Goal: Find specific page/section: Find specific page/section

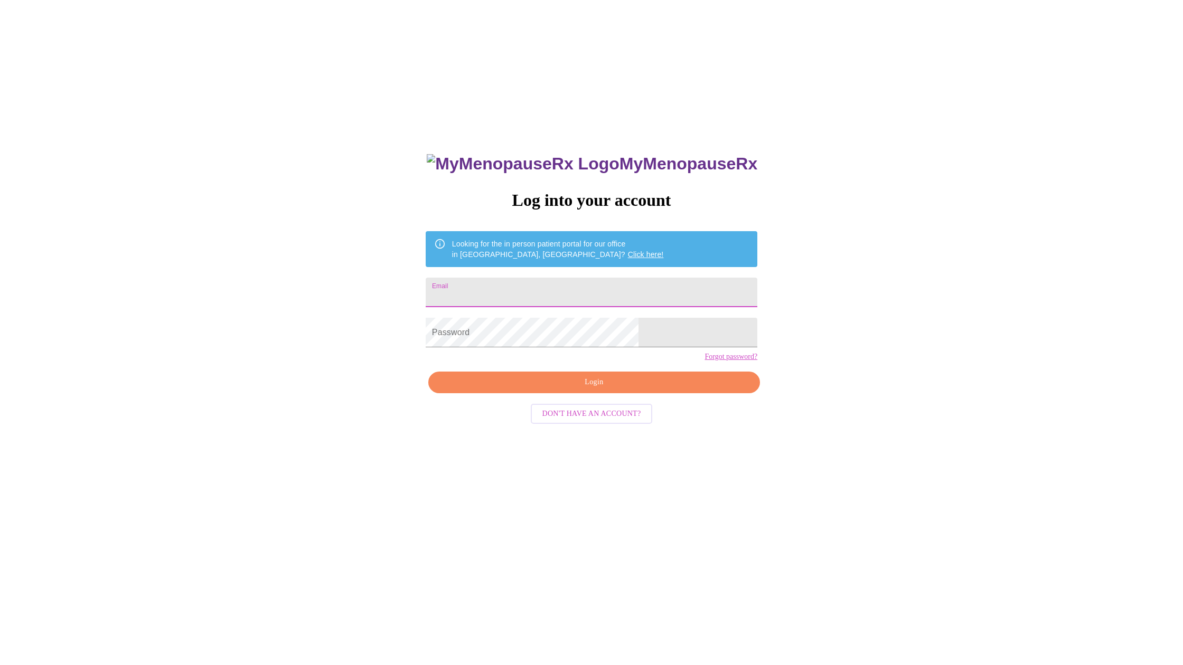
type input "[EMAIL_ADDRESS][DOMAIN_NAME]"
click at [589, 389] on span "Login" at bounding box center [593, 382] width 307 height 13
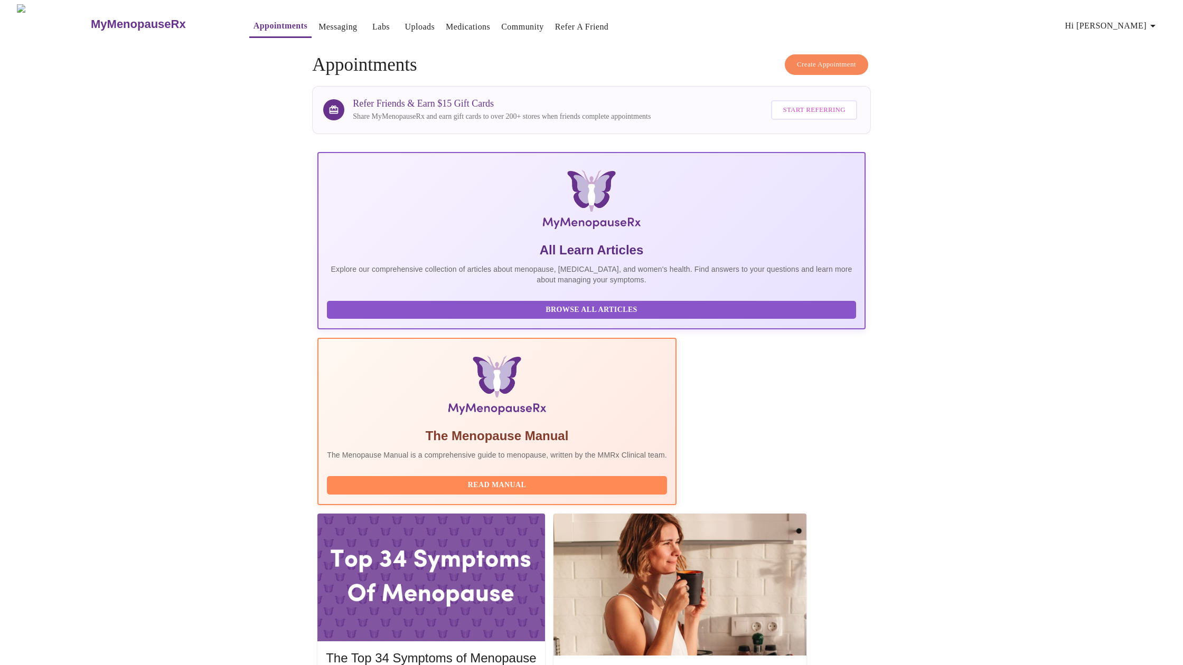
click at [446, 24] on link "Medications" at bounding box center [468, 27] width 44 height 15
